Goal: Information Seeking & Learning: Find specific page/section

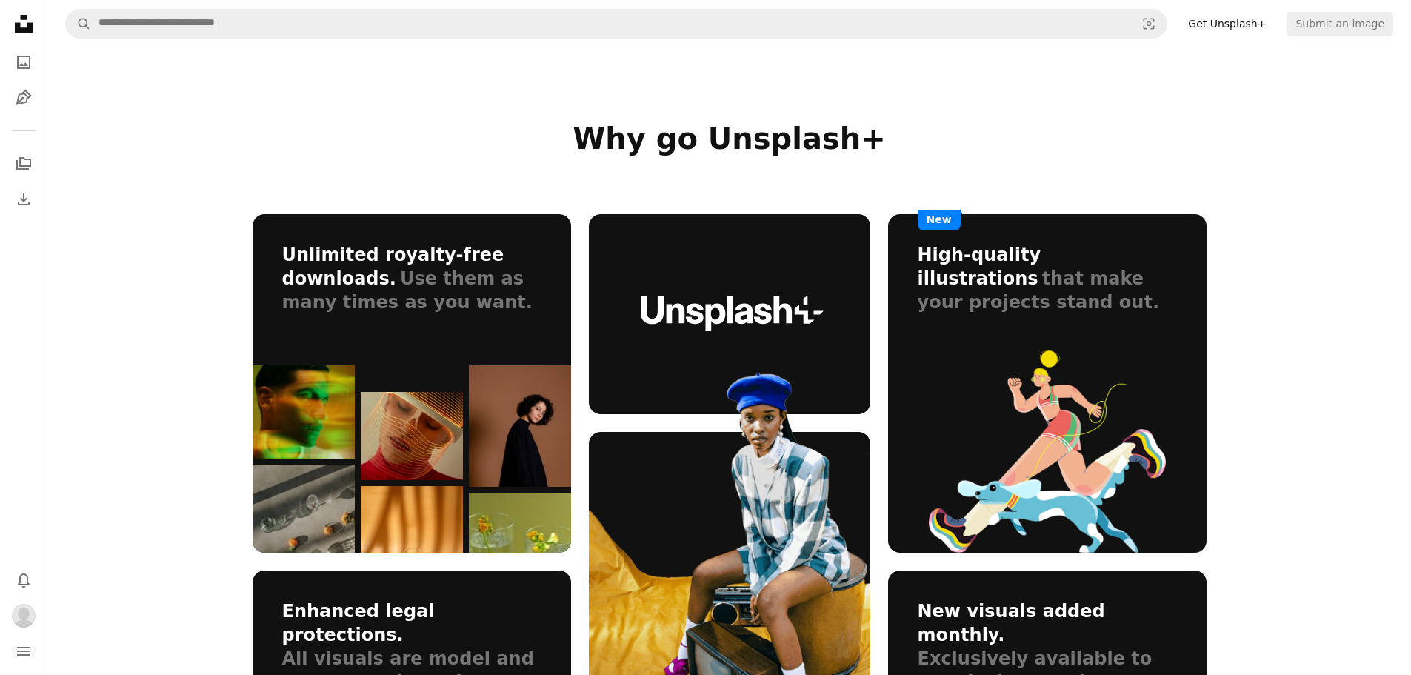
scroll to position [1037, 0]
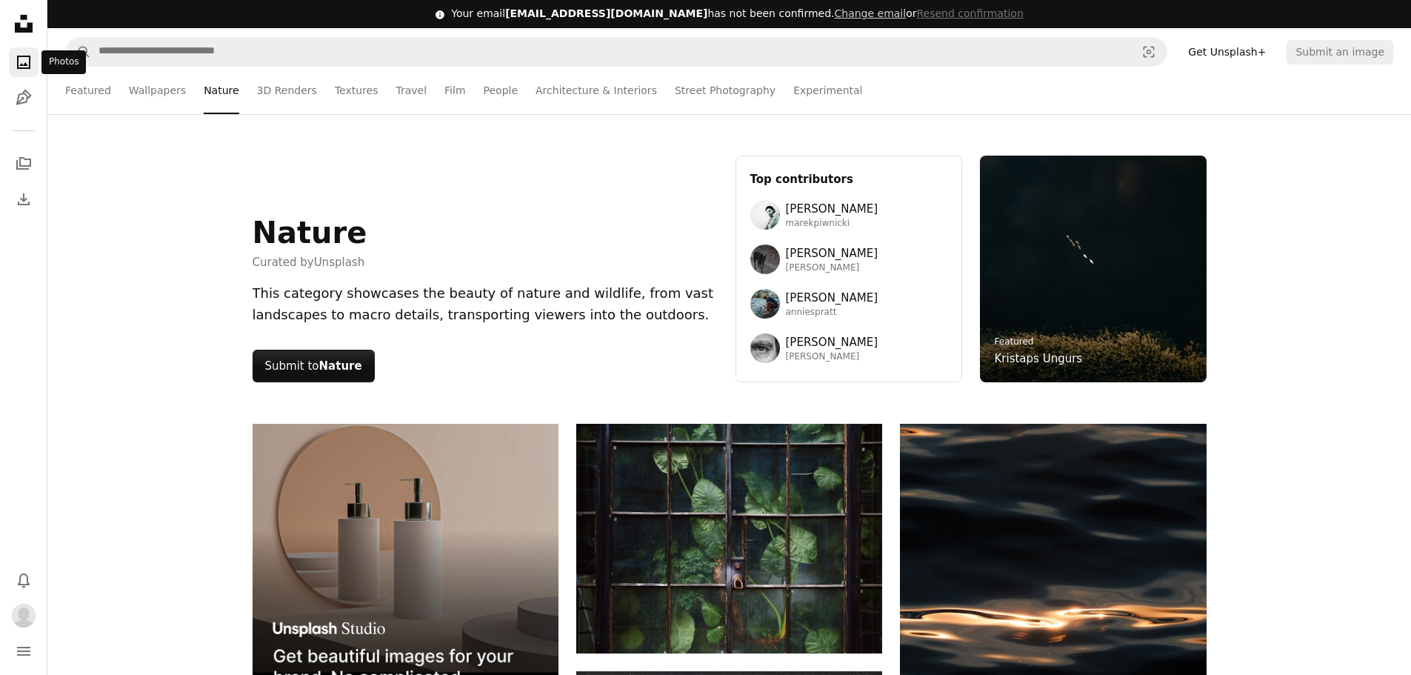
click at [27, 61] on icon "A photo" at bounding box center [24, 62] width 18 height 18
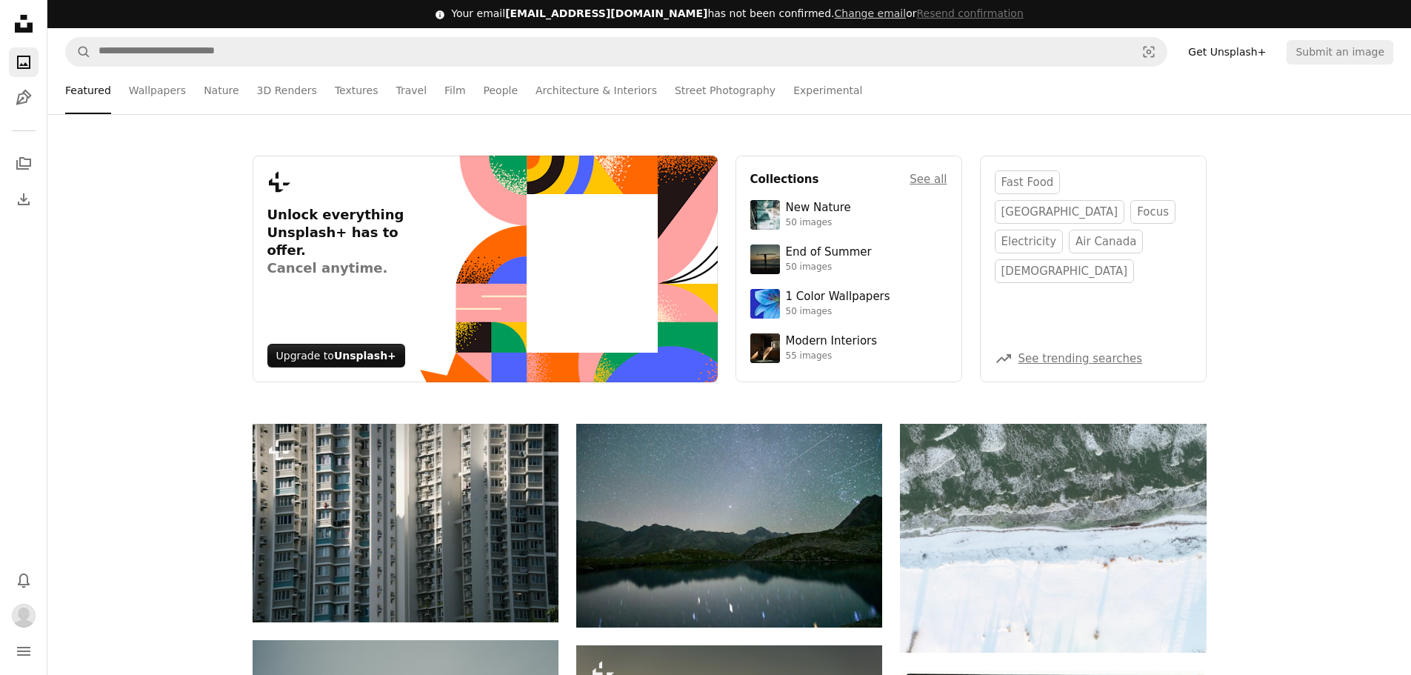
click at [27, 61] on icon "A photo" at bounding box center [24, 62] width 18 height 18
click at [204, 106] on link "Nature" at bounding box center [221, 90] width 35 height 47
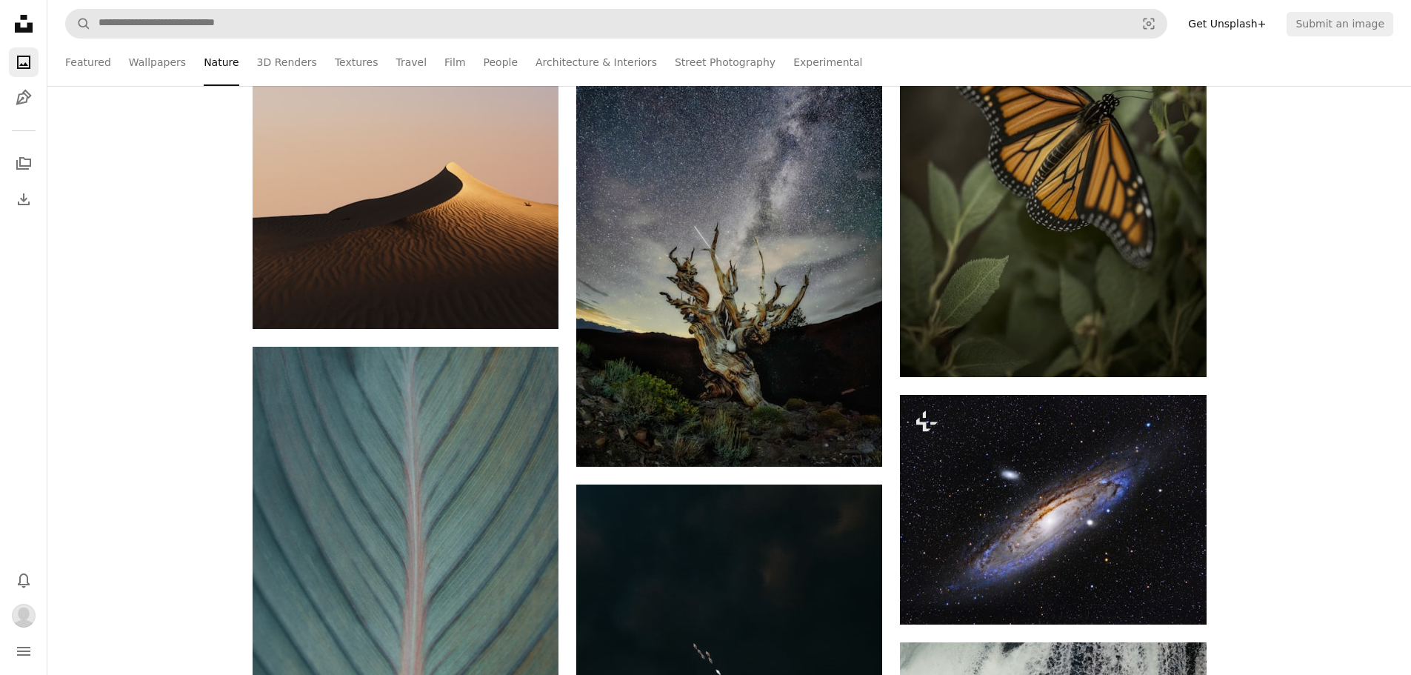
scroll to position [889, 0]
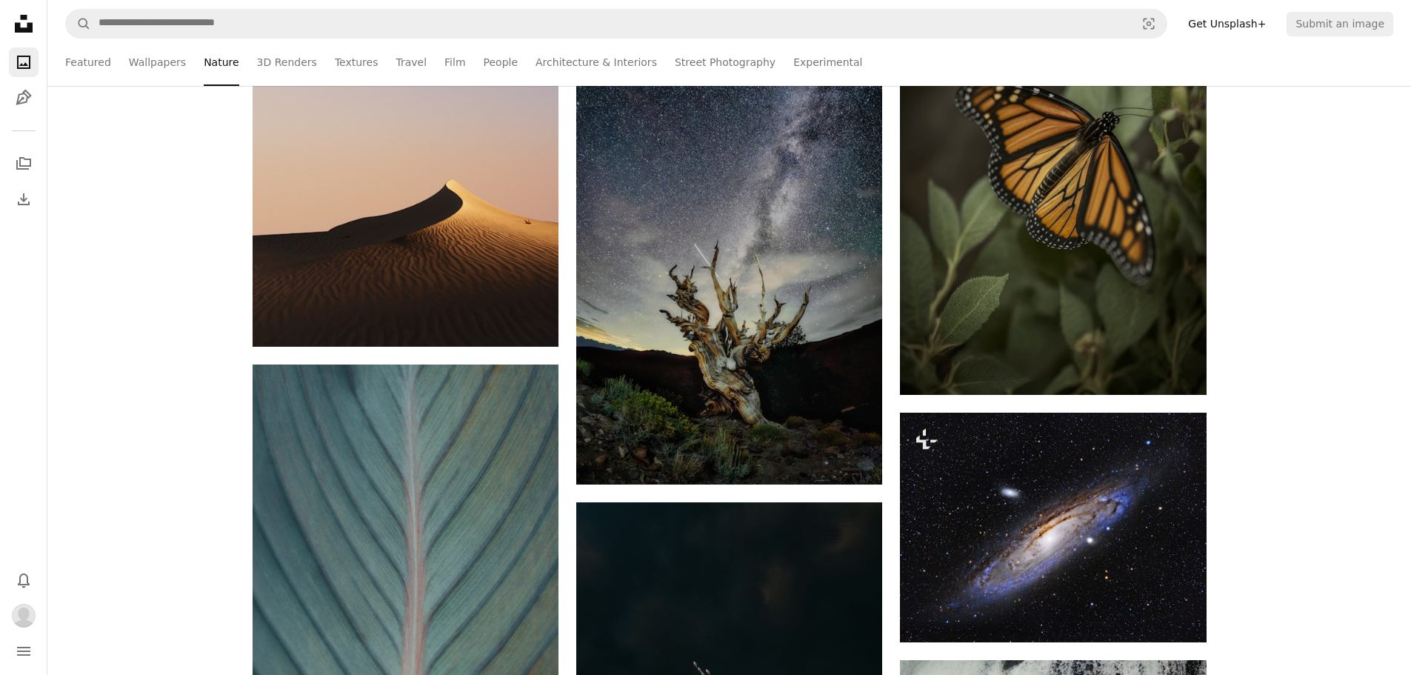
click at [707, 39] on nav "A magnifying glass Visual search Get Unsplash+ Submit an image" at bounding box center [729, 23] width 1364 height 47
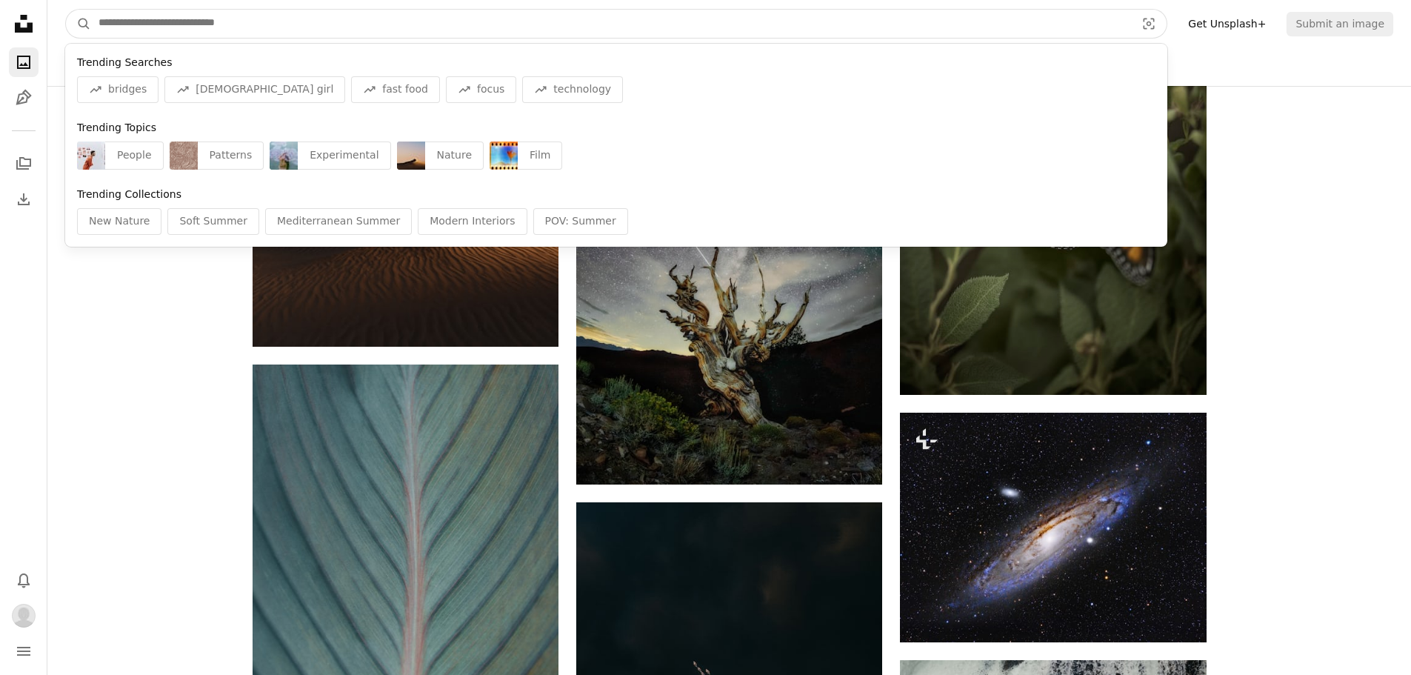
click at [702, 19] on input "Find visuals sitewide" at bounding box center [611, 24] width 1040 height 28
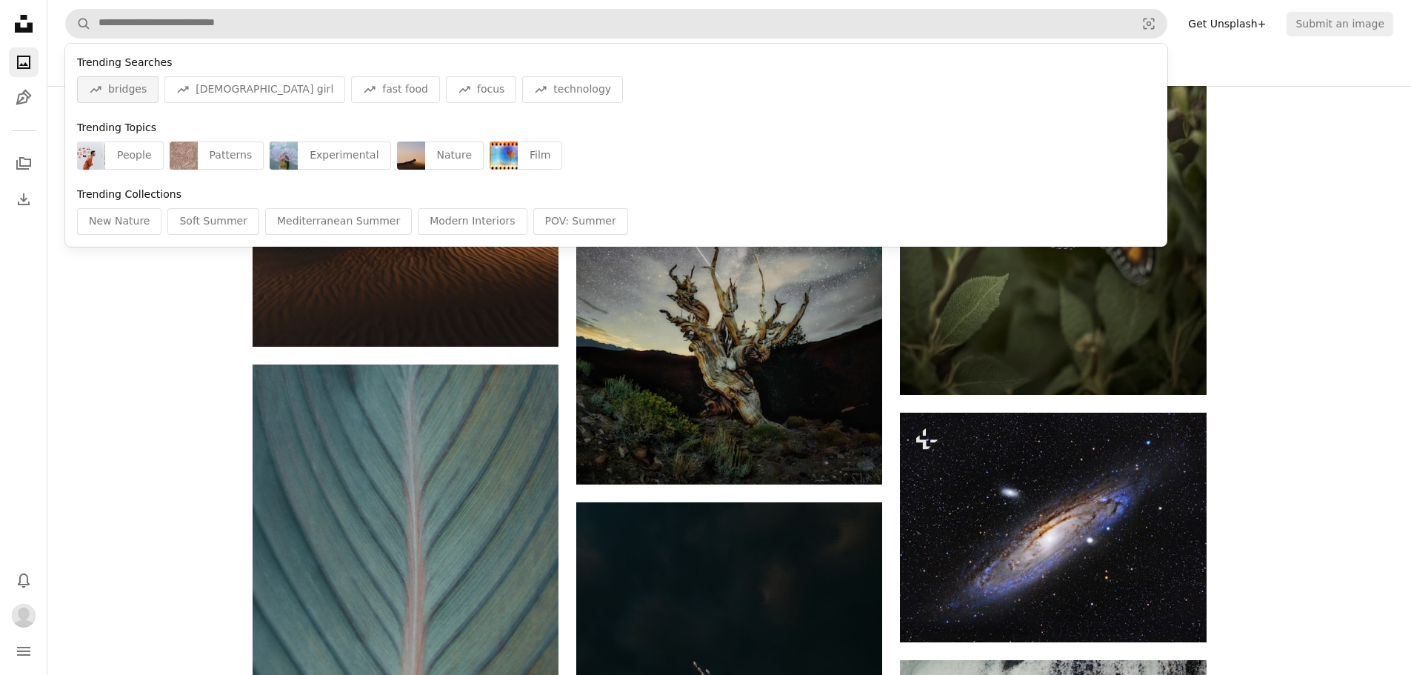
click at [130, 80] on div "A trend sign bridges" at bounding box center [117, 89] width 81 height 27
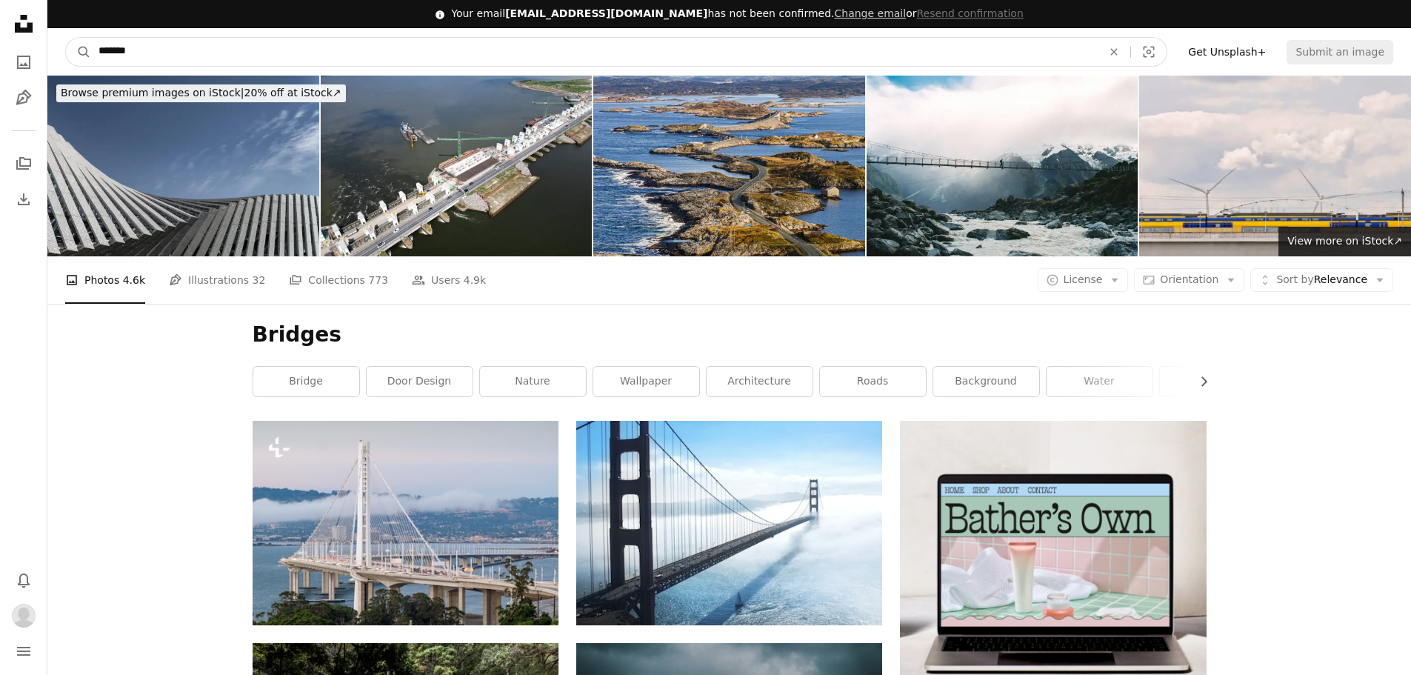
click at [286, 61] on input "*******" at bounding box center [594, 52] width 1007 height 28
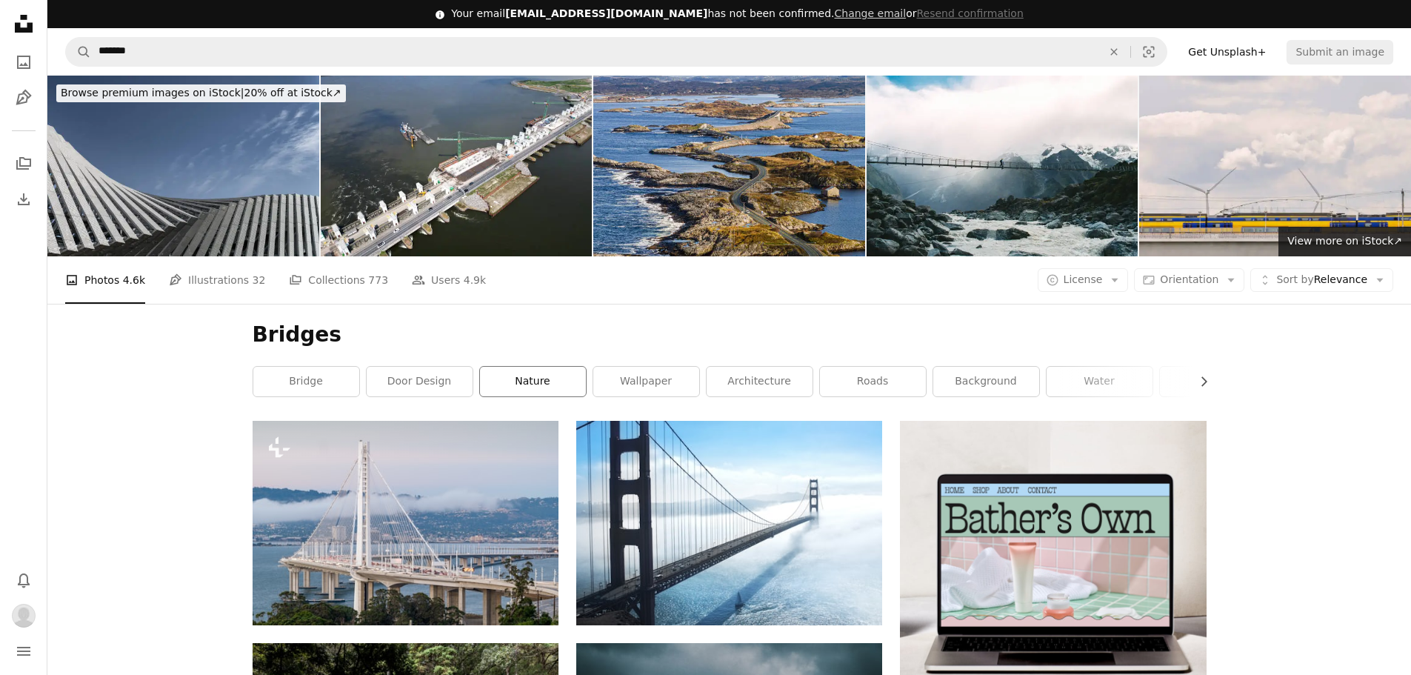
click at [545, 367] on link "nature" at bounding box center [533, 382] width 106 height 30
